Goal: Transaction & Acquisition: Download file/media

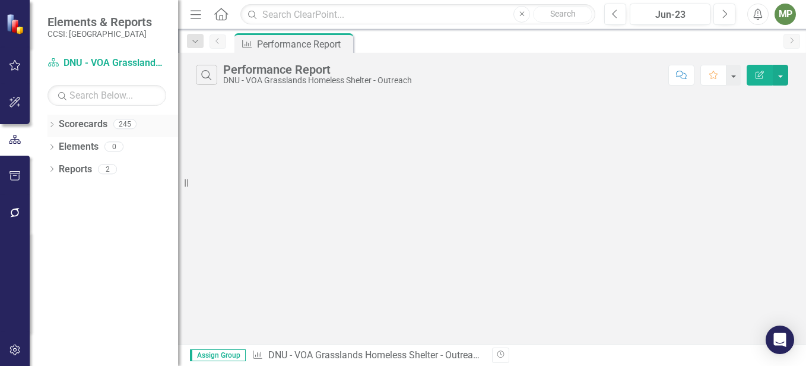
click at [55, 122] on icon "Dropdown" at bounding box center [51, 125] width 8 height 7
click at [80, 146] on link "Westchester" at bounding box center [121, 147] width 113 height 14
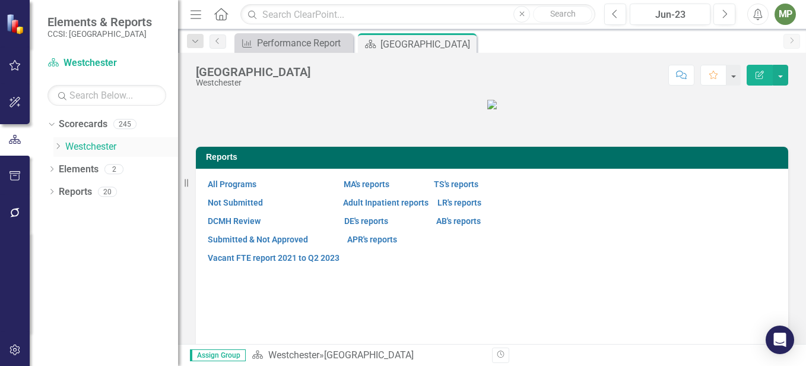
click at [58, 142] on icon "Dropdown" at bounding box center [57, 145] width 9 height 7
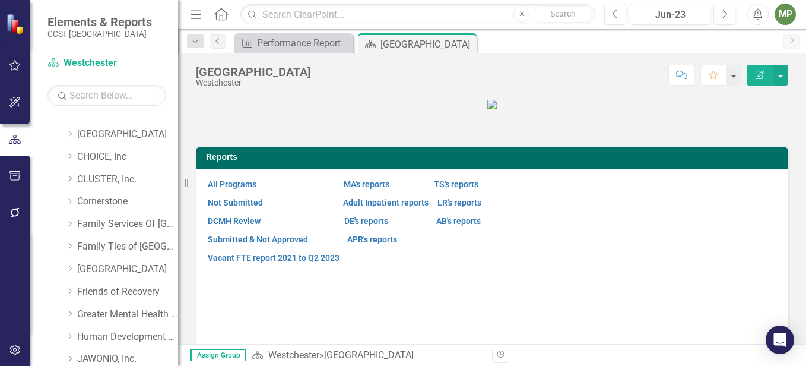
scroll to position [145, 0]
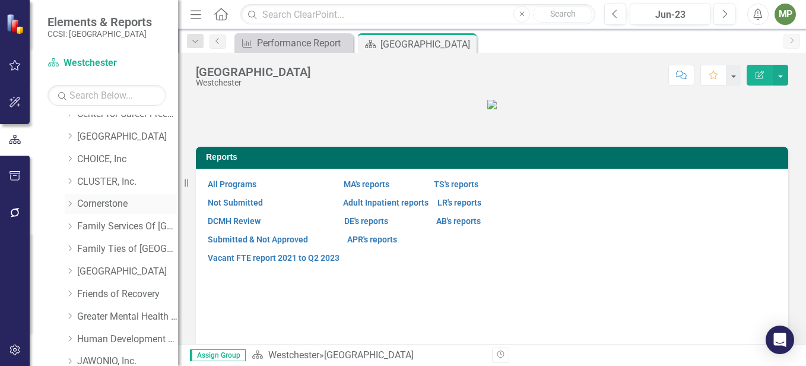
click at [121, 202] on link "Cornerstone" at bounding box center [127, 204] width 101 height 14
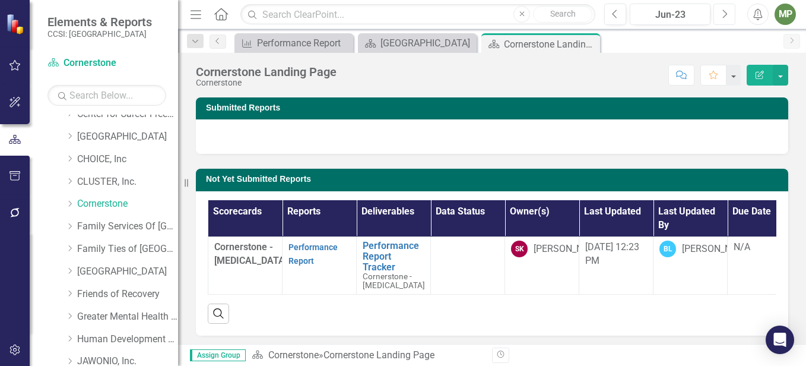
click at [724, 11] on icon "button" at bounding box center [725, 13] width 5 height 8
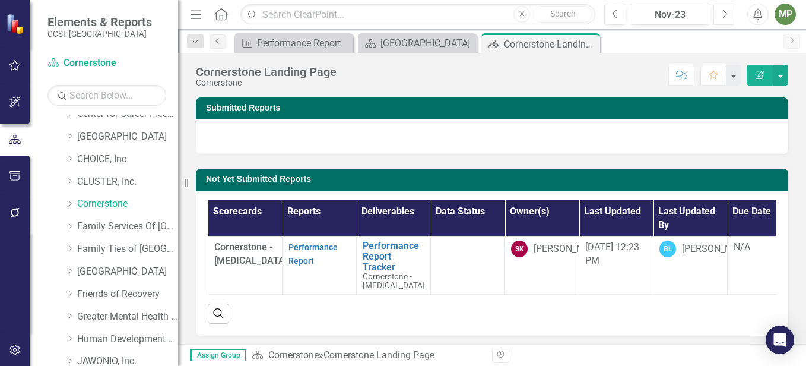
click at [724, 11] on icon "button" at bounding box center [725, 13] width 5 height 8
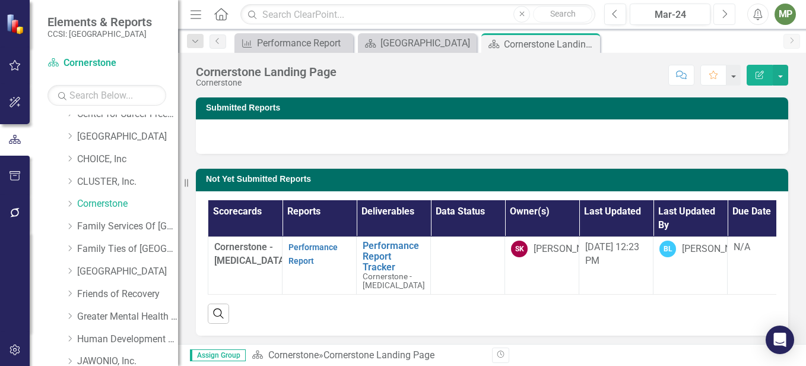
click at [724, 11] on icon "button" at bounding box center [725, 13] width 5 height 8
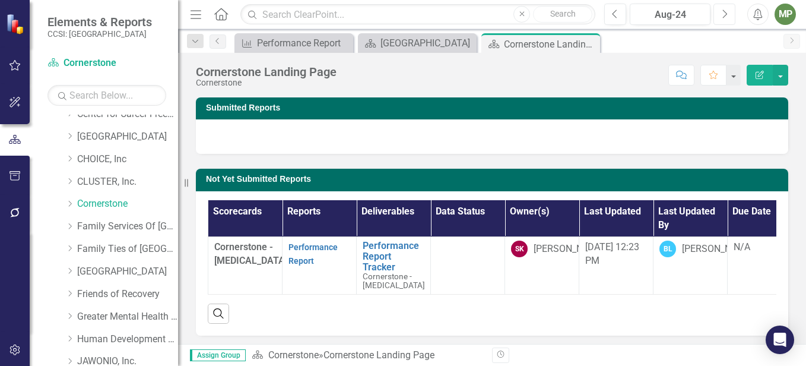
click at [724, 11] on icon "button" at bounding box center [725, 13] width 5 height 8
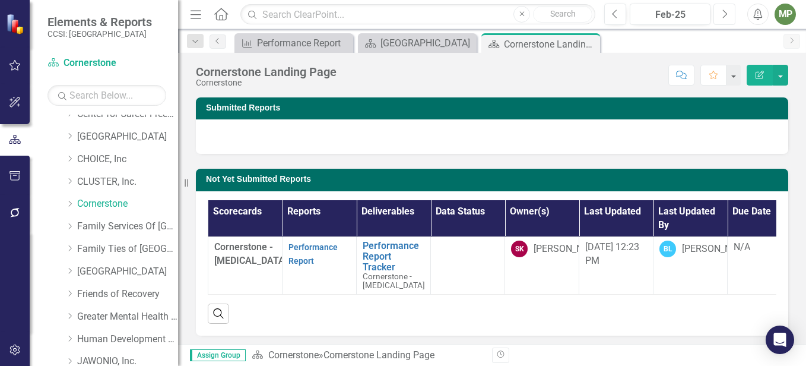
click at [724, 11] on icon "button" at bounding box center [725, 13] width 5 height 8
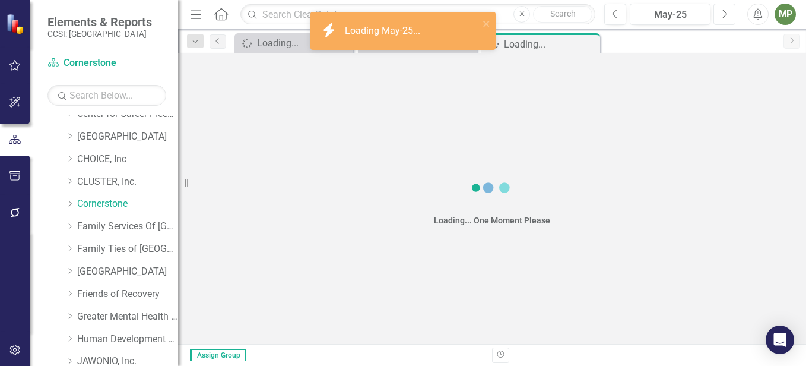
click at [724, 11] on icon "button" at bounding box center [725, 13] width 5 height 8
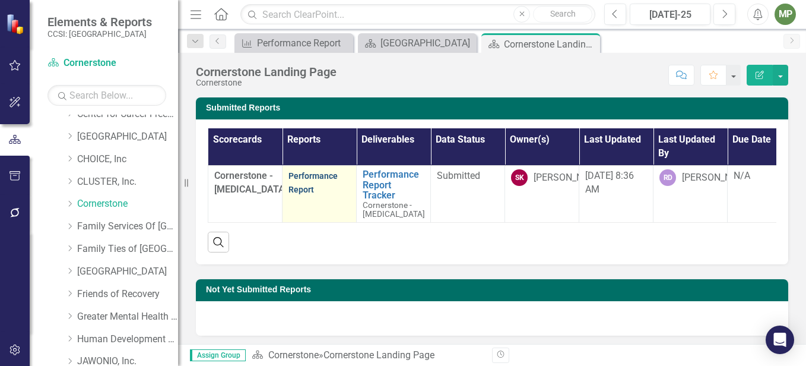
click at [318, 179] on link "Performance Report" at bounding box center [313, 182] width 49 height 23
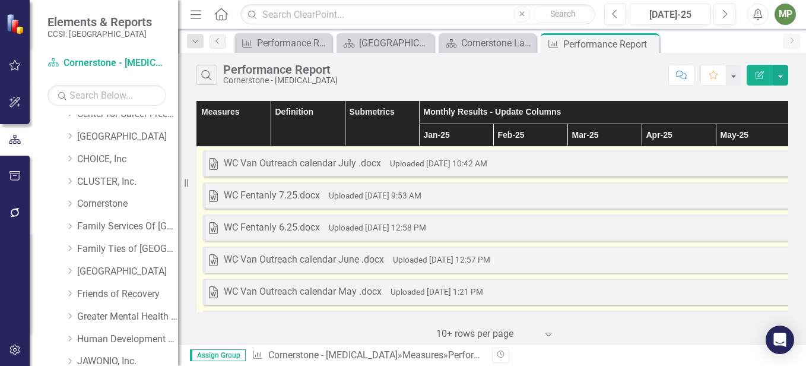
click at [323, 165] on div "WC Van Outreach calendar July .docx" at bounding box center [302, 164] width 157 height 14
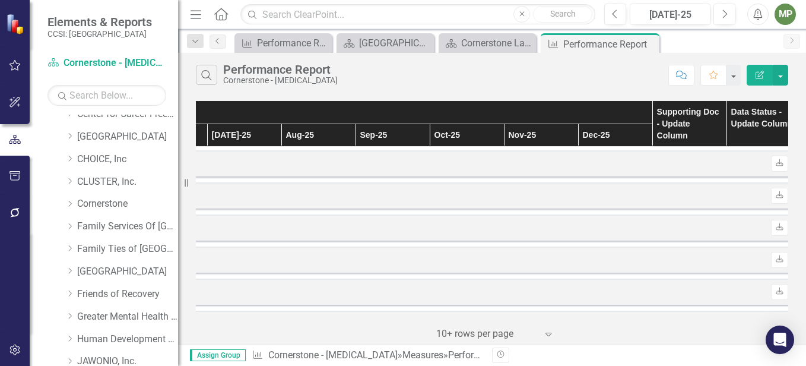
scroll to position [0, 679]
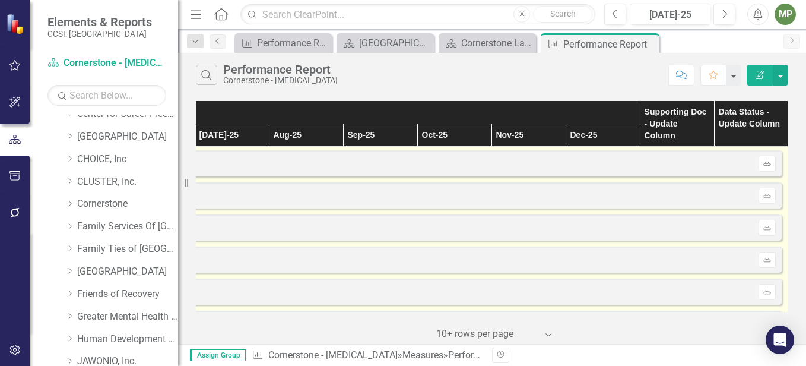
click at [763, 165] on icon "Download" at bounding box center [767, 163] width 9 height 7
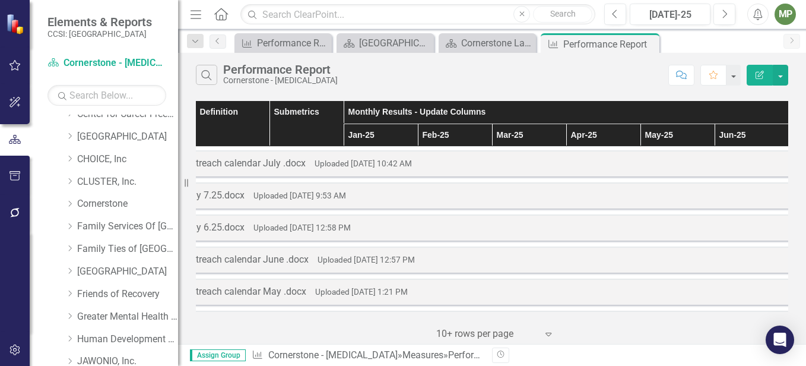
scroll to position [0, 62]
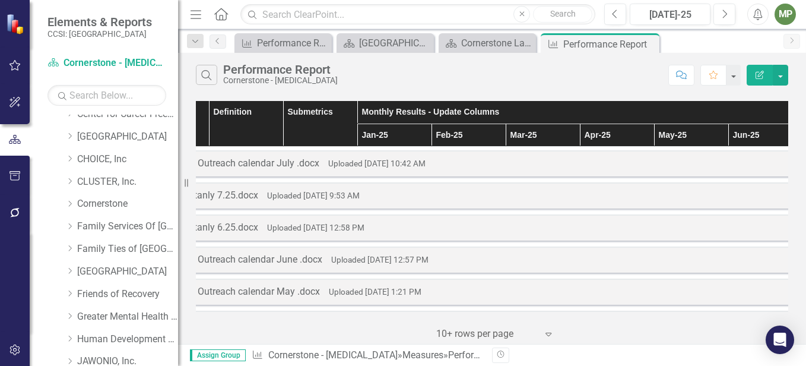
drag, startPoint x: 332, startPoint y: 312, endPoint x: 433, endPoint y: 304, distance: 101.3
click at [433, 304] on div "Measures Definition Submetrics Monthly Results - Update Columns Supporting Doc …" at bounding box center [492, 220] width 628 height 246
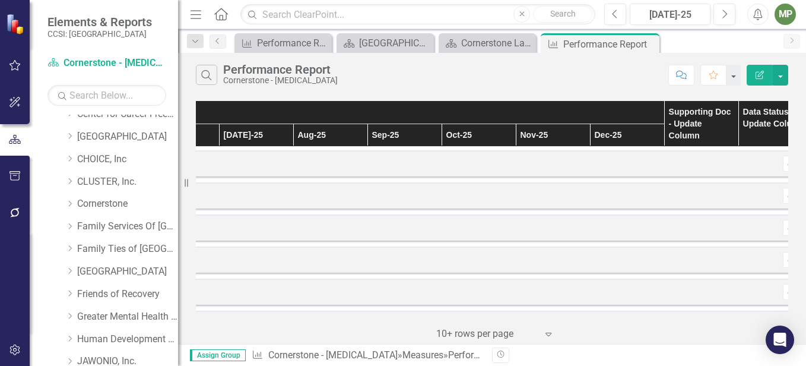
scroll to position [0, 679]
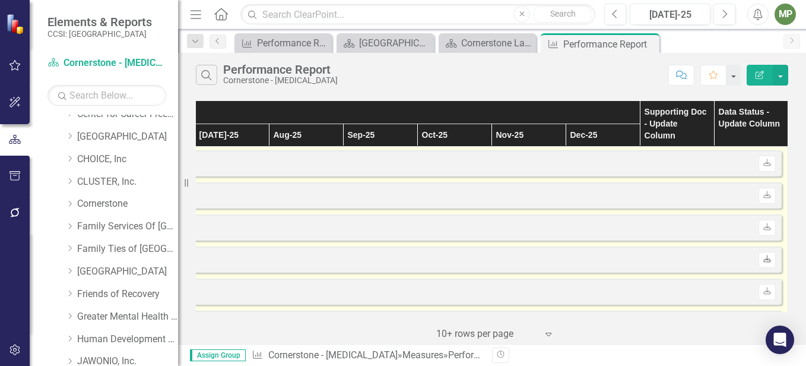
click at [763, 259] on icon "Download" at bounding box center [767, 259] width 9 height 7
click at [763, 289] on icon "Download" at bounding box center [767, 291] width 9 height 7
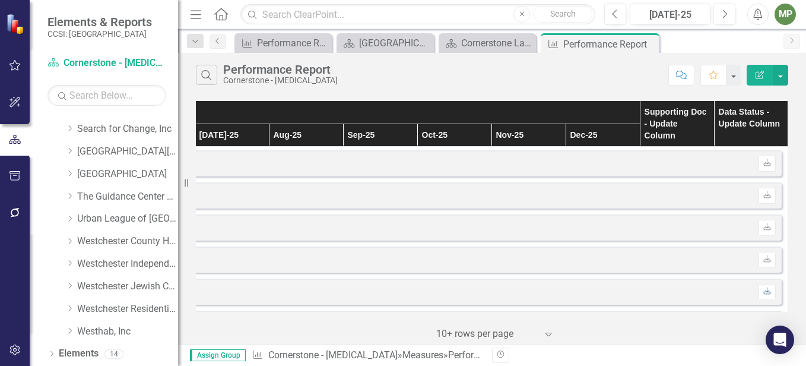
scroll to position [737, 0]
click at [138, 264] on link "Westchester Jewish Community Svcs, Inc" at bounding box center [127, 263] width 101 height 14
